Goal: Check status: Check status

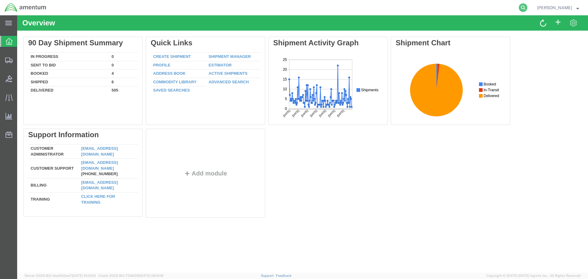
click at [527, 6] on icon at bounding box center [523, 7] width 9 height 9
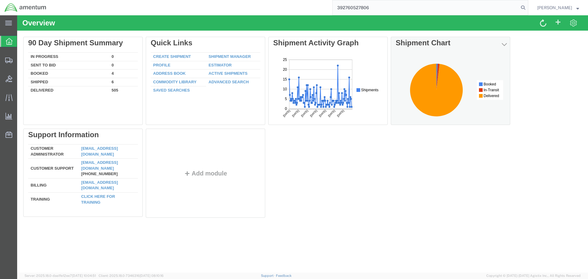
type input "392760527806"
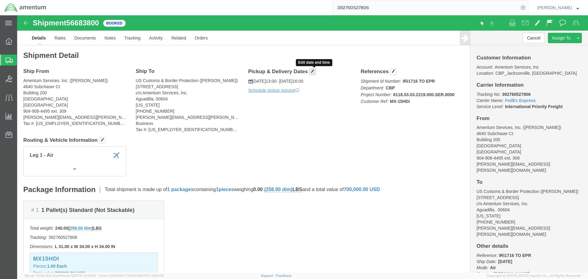
click span "button"
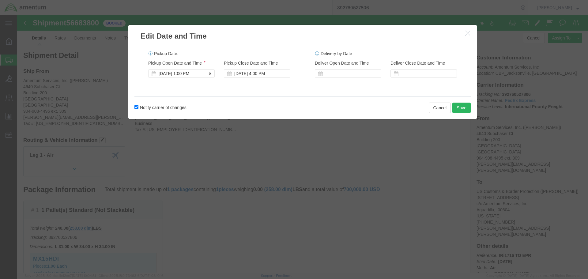
click div "[DATE] 1:00 PM"
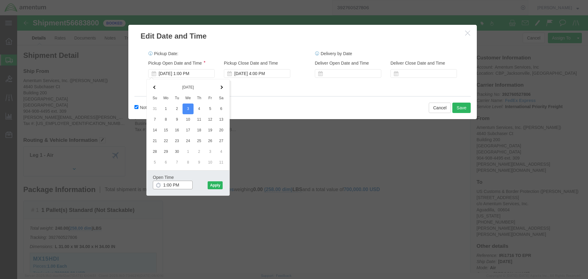
click input "1:00 PM"
click input "9:00 PM"
type input "9:00 AM"
click button "Apply"
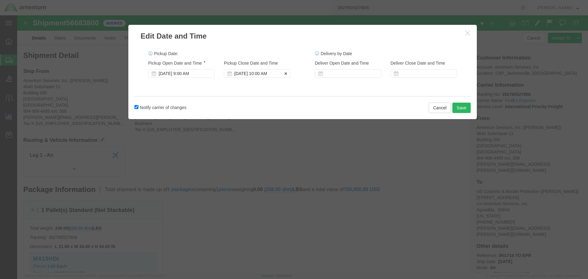
click div "[DATE] 10:00 AM"
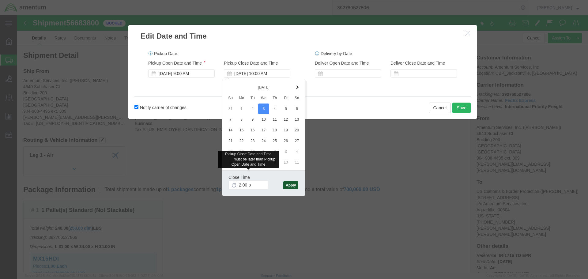
type input "2:00 PM"
click button "Apply"
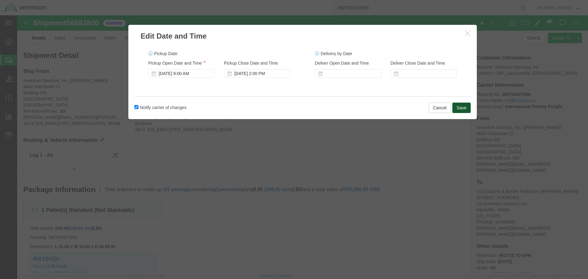
click button "Save"
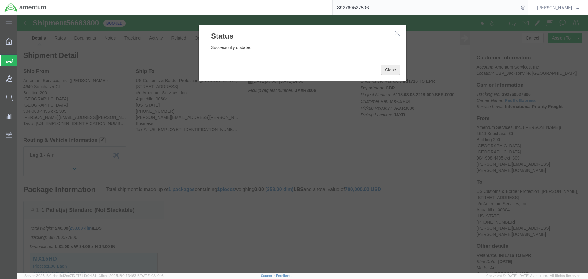
click button "Close"
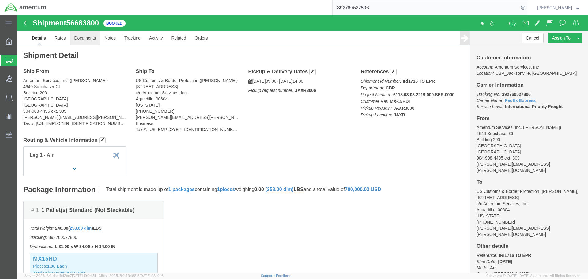
click link "Documents"
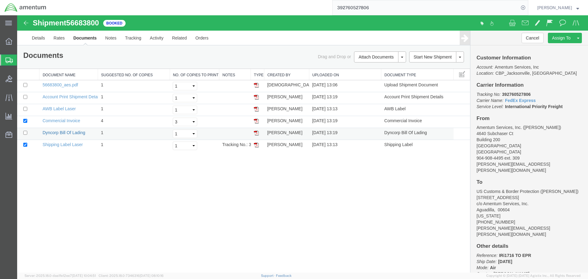
click at [61, 130] on link "Dyncorp Bill Of Lading" at bounding box center [64, 132] width 43 height 5
